Goal: Task Accomplishment & Management: Manage account settings

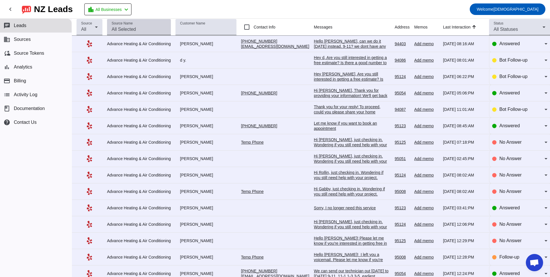
click at [152, 32] on input "Source Name" at bounding box center [139, 29] width 55 height 7
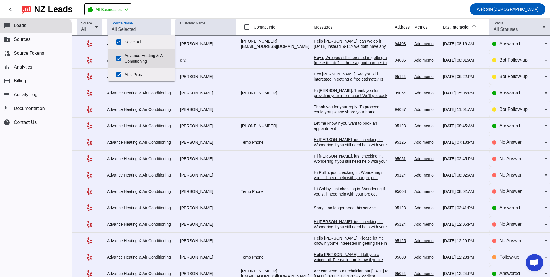
click at [139, 58] on label "Advance Heating & Air Conditioning" at bounding box center [148, 58] width 46 height 18
click at [125, 58] on input "Advance Heating & Air Conditioning" at bounding box center [119, 59] width 12 height 12
checkbox input "false"
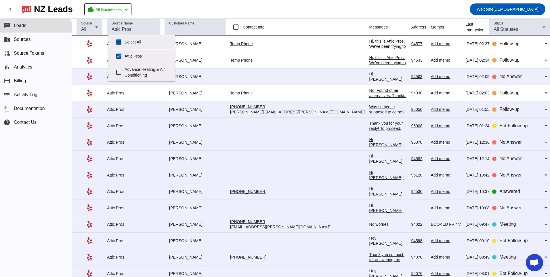
click at [51, 160] on div "chat Leads business Sources cloud_sync Source Tokens bar_chart Analytics paymen…" at bounding box center [36, 148] width 72 height 258
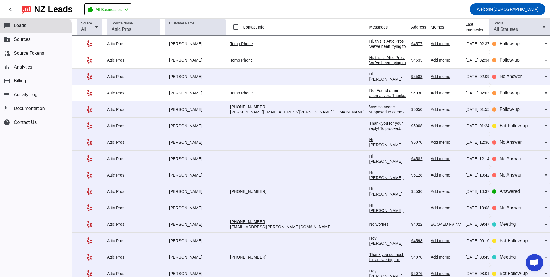
click at [369, 47] on div "Hi, this is Attic Pros. We've been trying to reach you regarding your recent in…" at bounding box center [387, 70] width 37 height 62
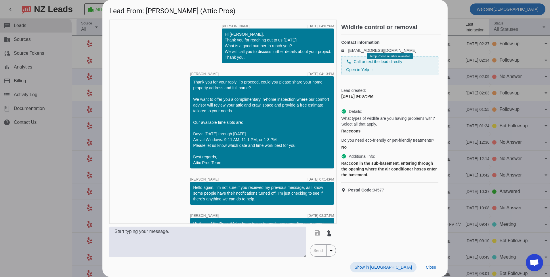
scroll to position [22, 0]
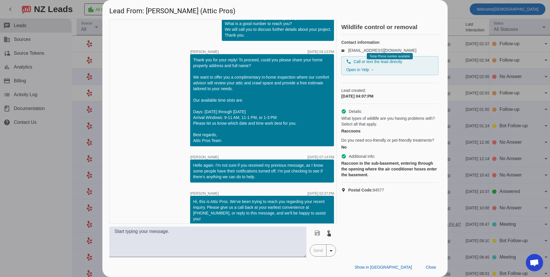
click at [75, 132] on div at bounding box center [275, 138] width 550 height 277
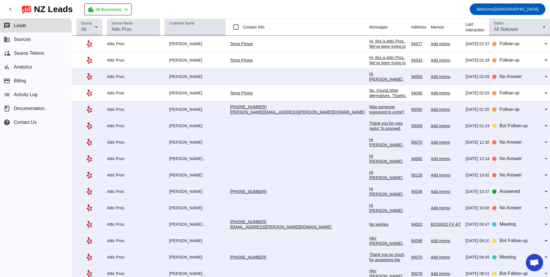
click at [369, 58] on div "Hi, this is Attic Pros. We've been trying to reach you regarding your recent in…" at bounding box center [387, 86] width 37 height 62
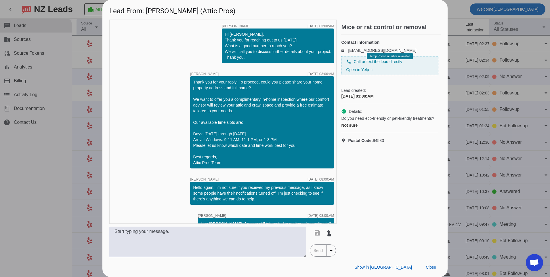
scroll to position [95, 0]
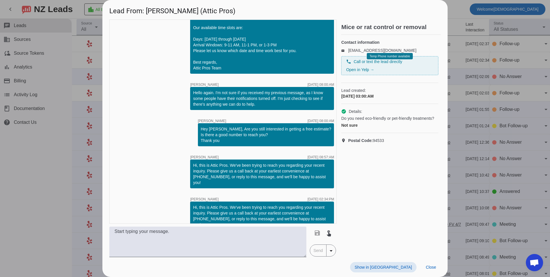
click at [55, 175] on div at bounding box center [275, 138] width 550 height 277
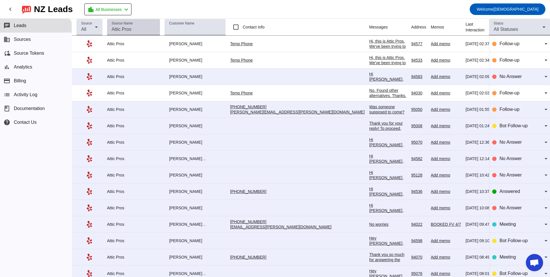
click at [128, 28] on input "Source Name" at bounding box center [134, 29] width 44 height 7
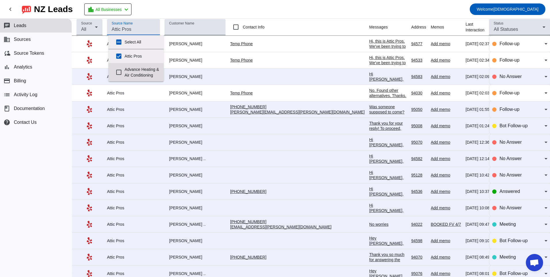
click at [134, 74] on label "Advance Heating & Air Conditioning" at bounding box center [142, 72] width 35 height 18
click at [125, 74] on input "Advance Heating & Air Conditioning" at bounding box center [119, 72] width 12 height 12
checkbox input "true"
click at [43, 187] on div "chat Leads business Sources cloud_sync Source Tokens bar_chart Analytics paymen…" at bounding box center [36, 148] width 72 height 258
